Goal: Information Seeking & Learning: Learn about a topic

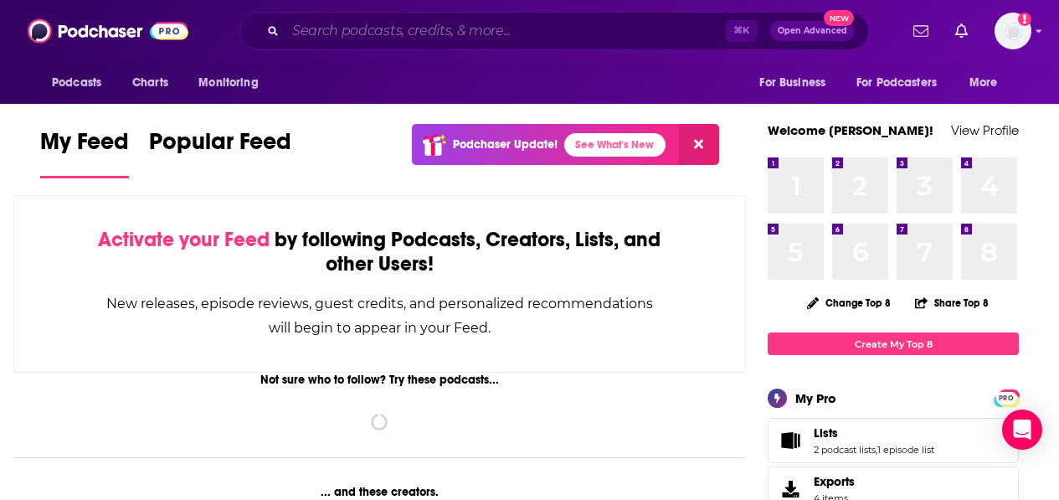
click at [403, 37] on input "Search podcasts, credits, & more..." at bounding box center [505, 31] width 440 height 27
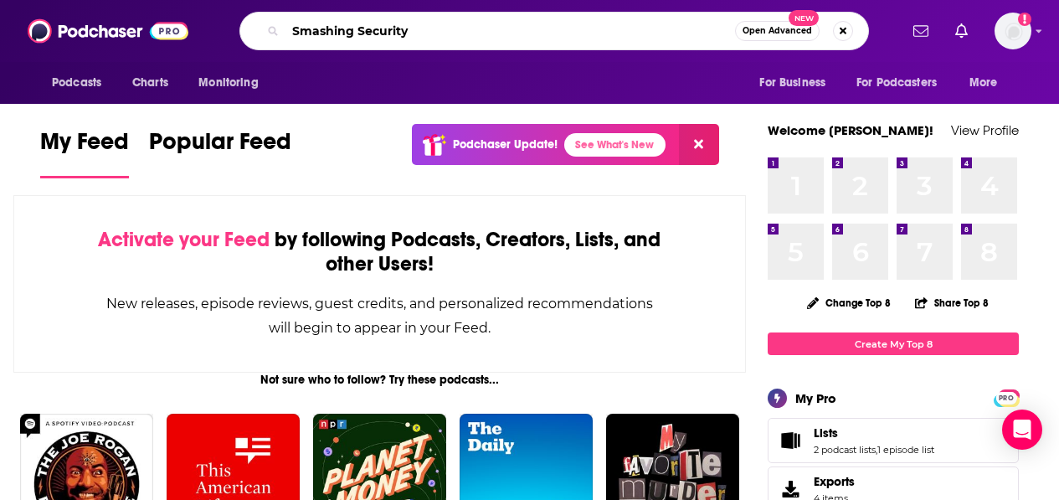
type input "Smashing Security"
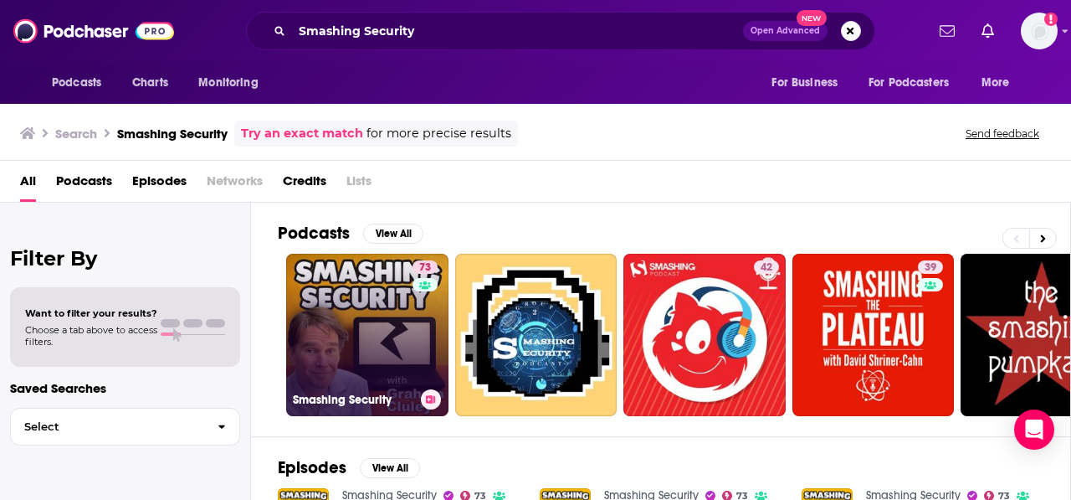
click at [390, 316] on link "73 Smashing Security" at bounding box center [367, 335] width 162 height 162
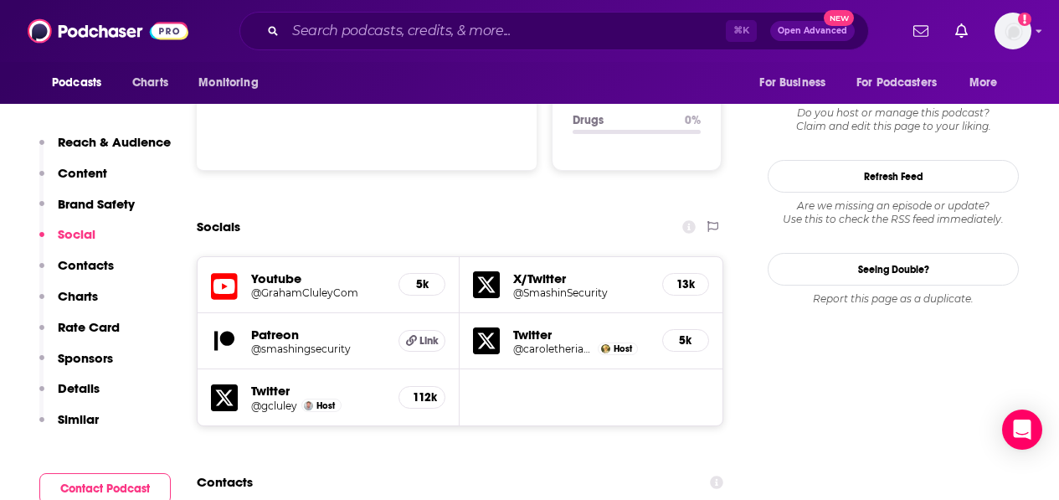
scroll to position [1919, 0]
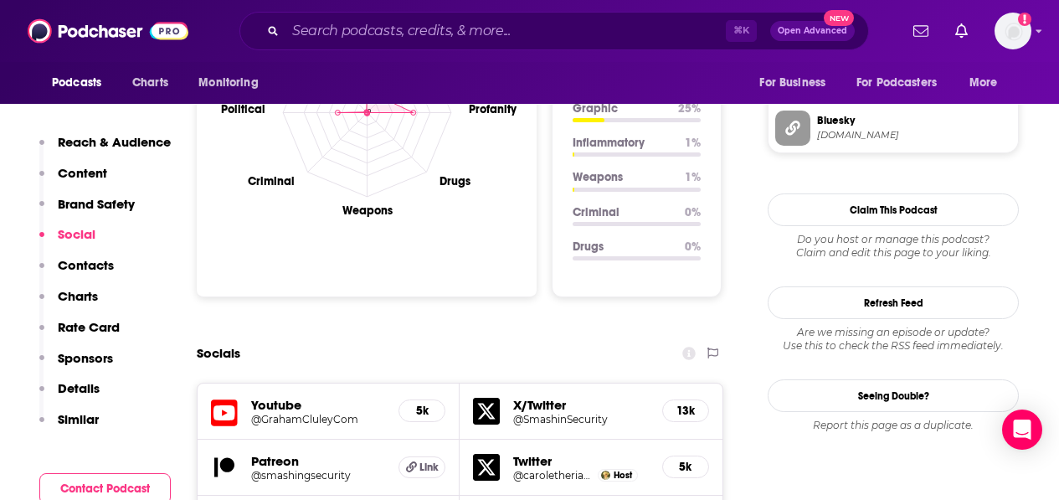
click at [85, 361] on p "Sponsors" at bounding box center [85, 358] width 55 height 16
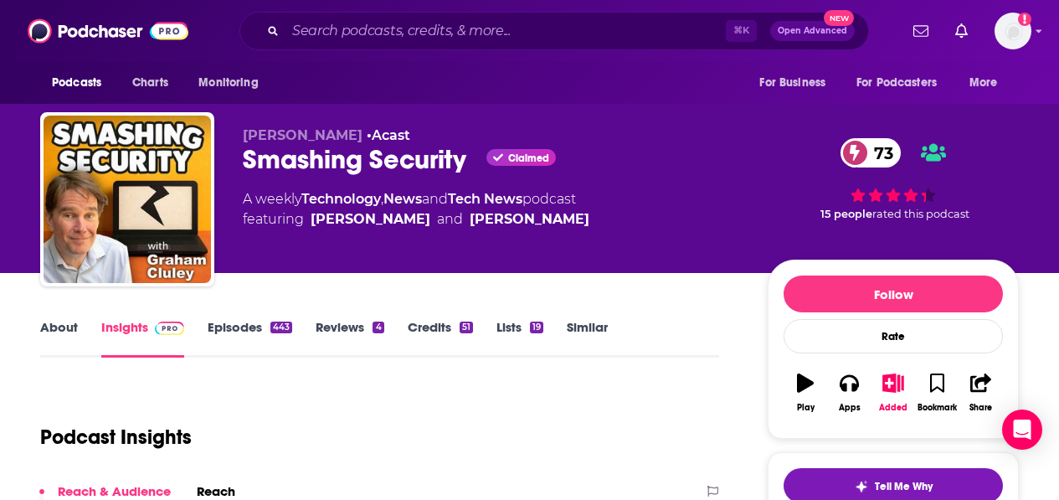
scroll to position [21, 0]
